Goal: Entertainment & Leisure: Consume media (video, audio)

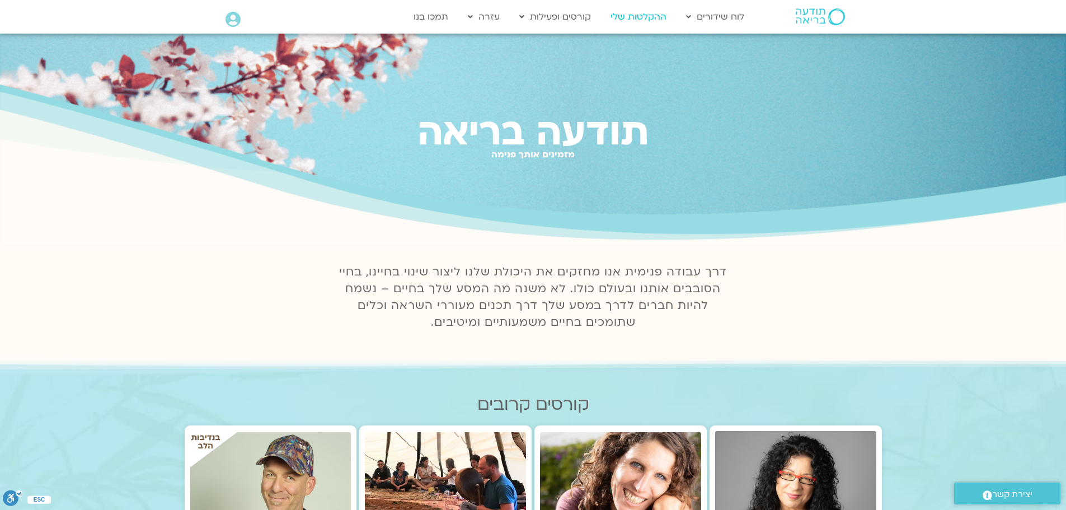
click at [652, 16] on link "ההקלטות שלי" at bounding box center [638, 16] width 67 height 21
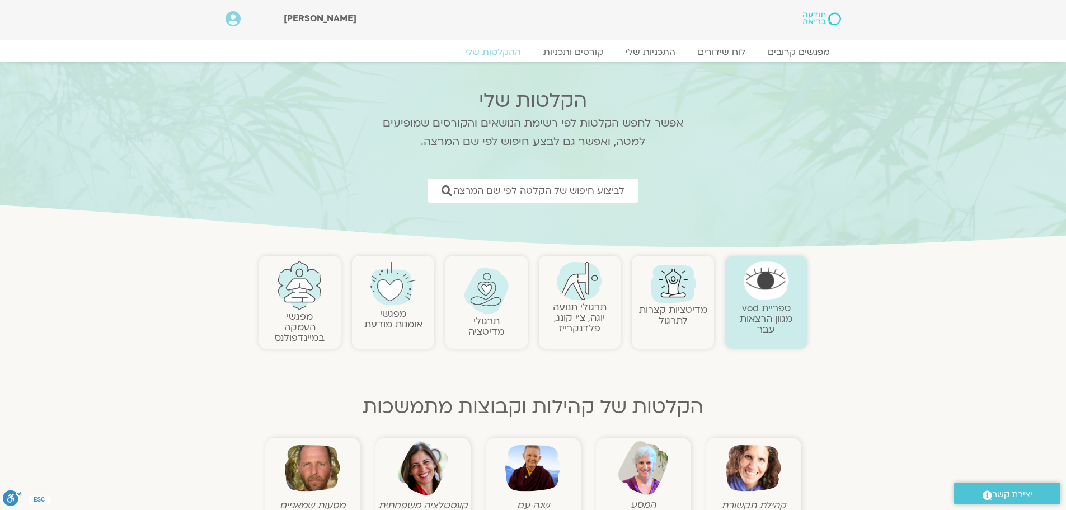
click at [585, 312] on link "תרגולי תנועה יוגה, צ׳י קונג, פלדנקרייז" at bounding box center [580, 317] width 54 height 34
click at [579, 313] on link "תרגולי תנועה יוגה, צ׳י קונג, פלדנקרייז" at bounding box center [580, 317] width 54 height 34
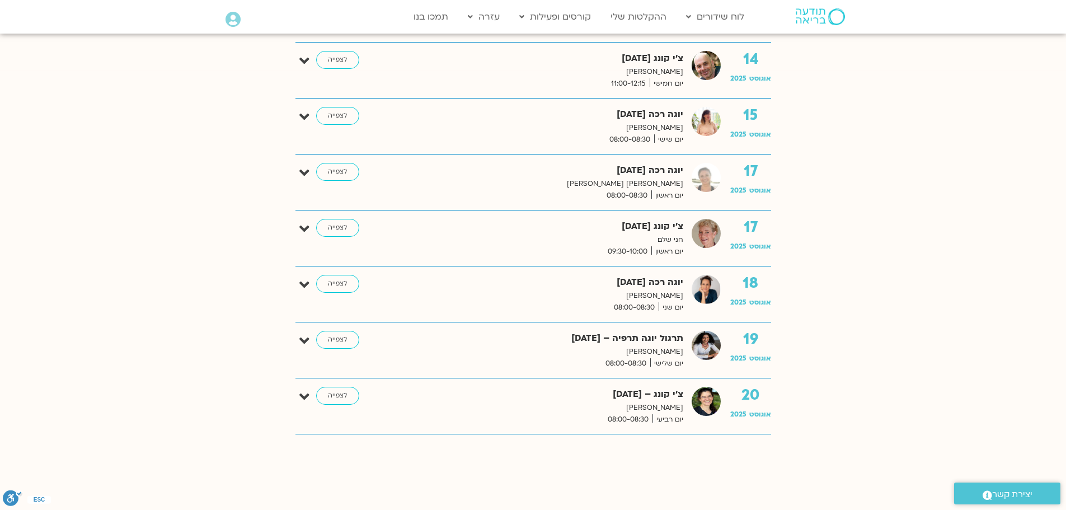
scroll to position [979, 0]
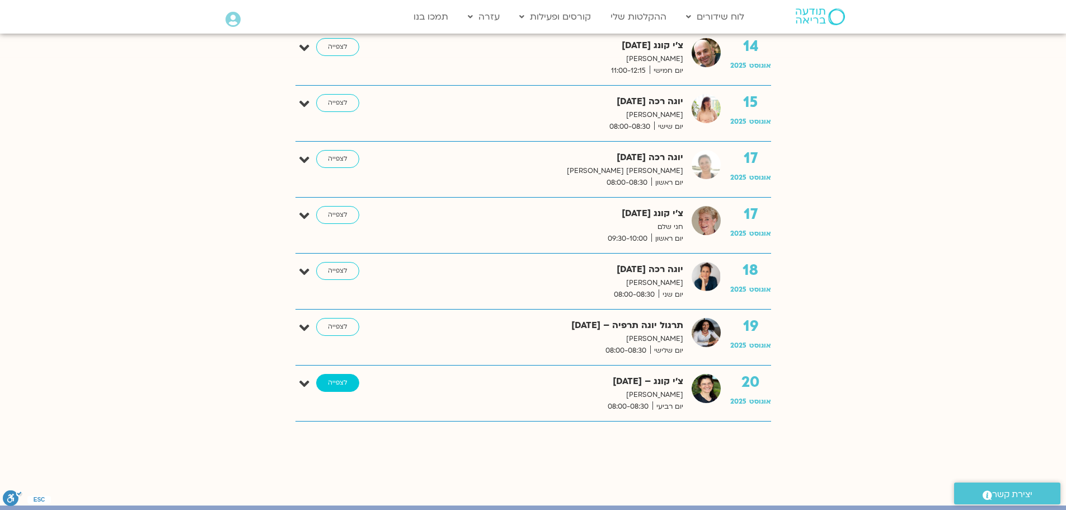
click at [330, 388] on link "לצפייה" at bounding box center [337, 383] width 43 height 18
